Goal: Obtain resource: Download file/media

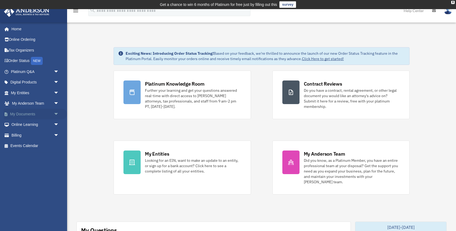
click at [42, 116] on link "My Documents arrow_drop_down" at bounding box center [35, 114] width 63 height 11
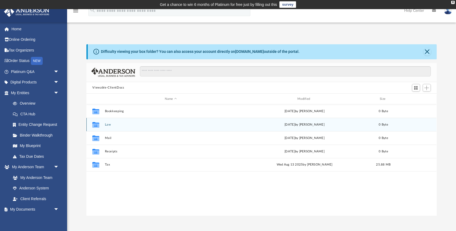
scroll to position [122, 350]
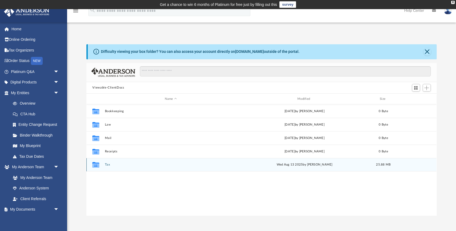
click at [106, 164] on button "Tax" at bounding box center [170, 164] width 131 height 3
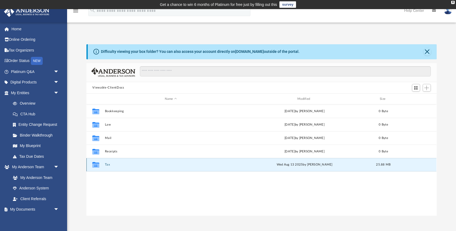
click at [106, 164] on button "Tax" at bounding box center [170, 164] width 131 height 3
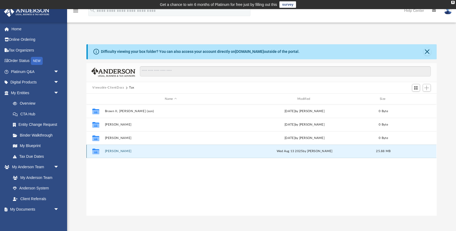
click at [113, 150] on button "[PERSON_NAME]" at bounding box center [170, 151] width 131 height 3
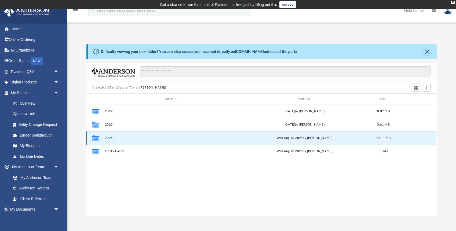
click at [107, 136] on button "2024" at bounding box center [170, 137] width 131 height 3
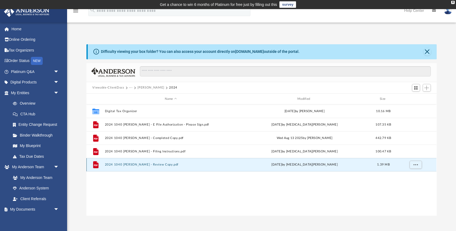
click at [150, 165] on button "2024 1040 [PERSON_NAME] - Review Copy.pdf" at bounding box center [170, 164] width 131 height 3
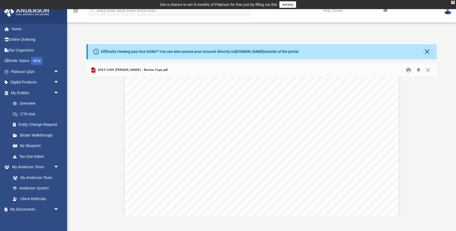
scroll to position [4437, 0]
